Goal: Check status: Check status

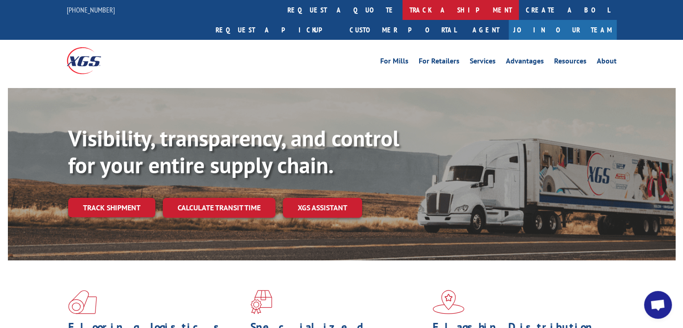
click at [402, 7] on link "track a shipment" at bounding box center [460, 10] width 116 height 20
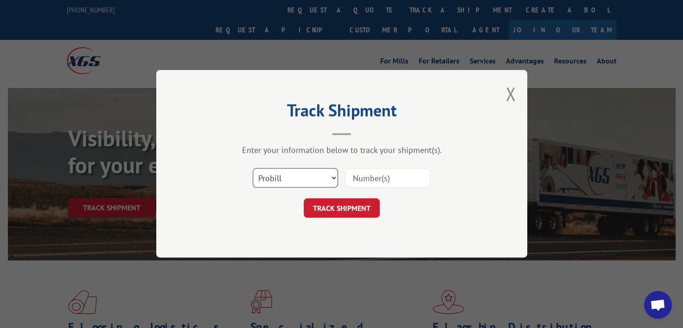
click at [332, 177] on select "Select category... Probill BOL PO" at bounding box center [295, 178] width 85 height 19
click at [253, 169] on select "Select category... Probill BOL PO" at bounding box center [295, 178] width 85 height 19
click at [386, 178] on input at bounding box center [387, 178] width 85 height 19
paste input "#17594621"
click at [358, 180] on input "#17594621" at bounding box center [387, 178] width 85 height 19
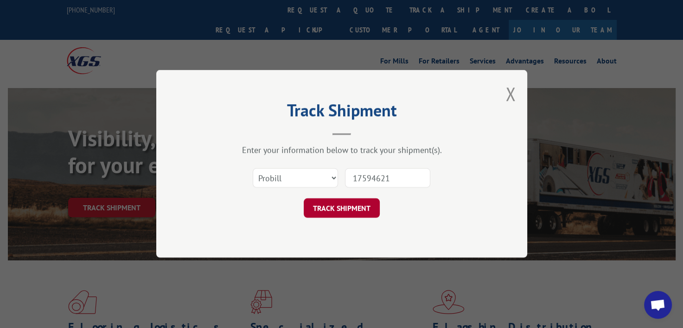
type input "17594621"
click at [361, 202] on button "TRACK SHIPMENT" at bounding box center [342, 208] width 76 height 19
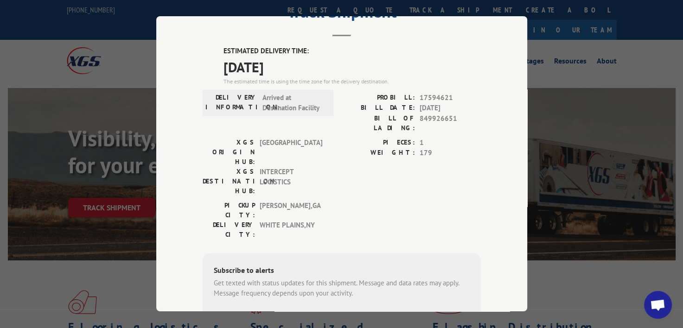
scroll to position [46, 0]
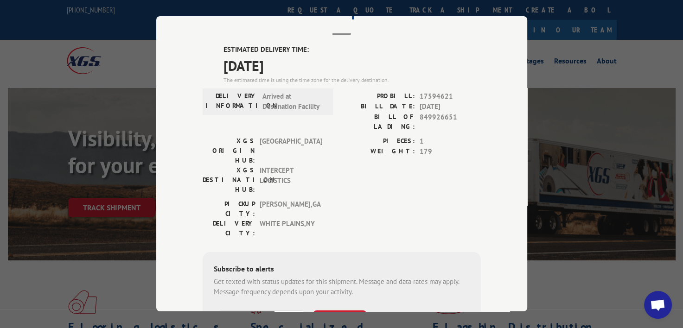
click at [266, 310] on input "+1 (___) ___-____" at bounding box center [261, 319] width 88 height 19
type input "[PHONE_NUMBER]"
click at [348, 310] on button "SUBSCRIBE" at bounding box center [340, 319] width 54 height 19
click at [637, 99] on div "Track Shipment ESTIMATED DELIVERY TIME: [DATE] The estimated time is using the …" at bounding box center [341, 164] width 683 height 328
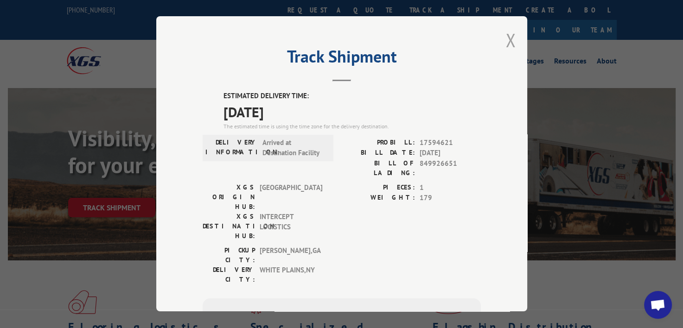
click at [510, 42] on button "Close modal" at bounding box center [510, 40] width 10 height 25
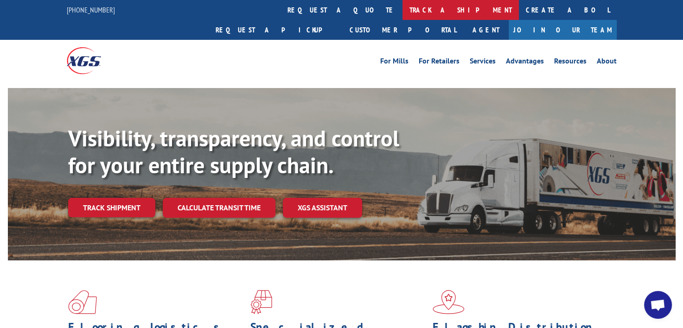
click at [402, 11] on link "track a shipment" at bounding box center [460, 10] width 116 height 20
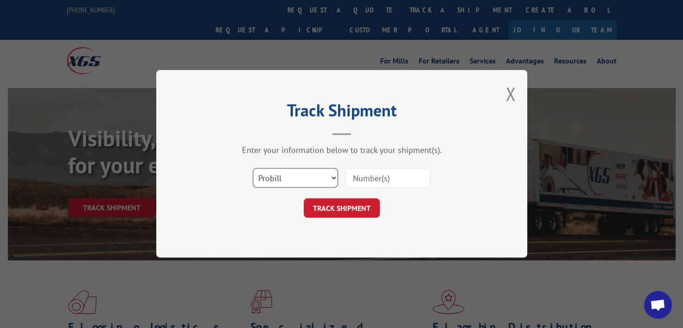
click at [303, 180] on select "Select category... Probill BOL PO" at bounding box center [295, 178] width 85 height 19
click at [399, 180] on input at bounding box center [387, 178] width 85 height 19
type input "17563004"
click at [355, 200] on button "TRACK SHIPMENT" at bounding box center [342, 208] width 76 height 19
